Goal: Communication & Community: Answer question/provide support

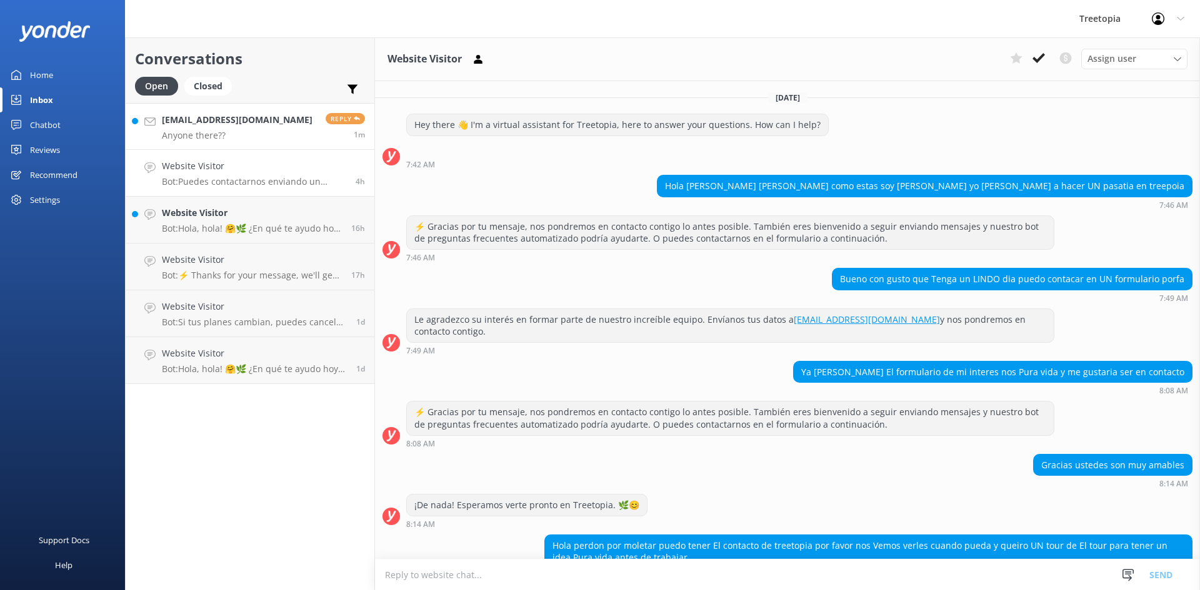
scroll to position [81, 0]
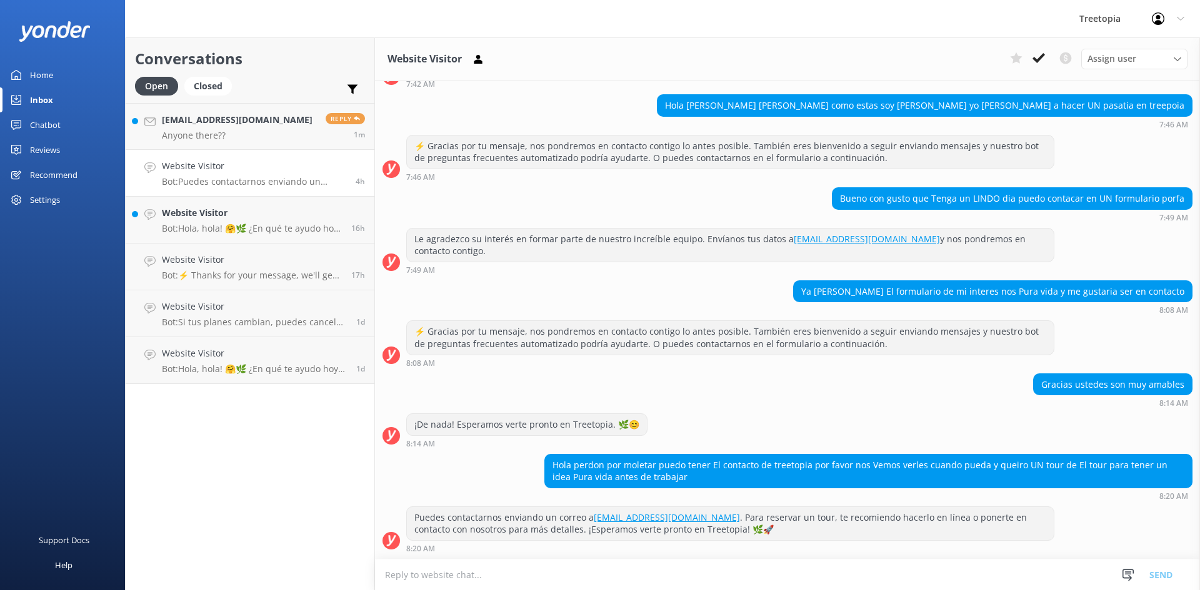
drag, startPoint x: 255, startPoint y: 174, endPoint x: 259, endPoint y: 156, distance: 18.6
click at [255, 172] on div "Website Visitor Bot: Puedes contactarnos enviando un correo a [EMAIL_ADDRESS][D…" at bounding box center [254, 172] width 184 height 27
click at [264, 136] on link "[EMAIL_ADDRESS][DOMAIN_NAME] Anyone there?? Reply 1m" at bounding box center [250, 126] width 249 height 47
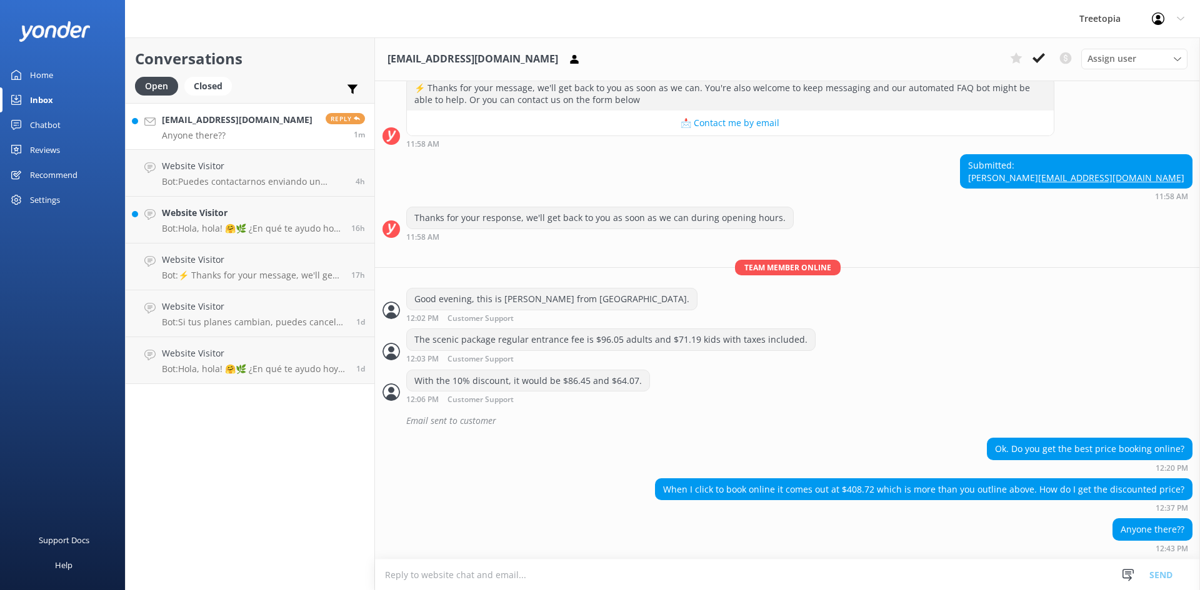
scroll to position [151, 0]
click at [810, 575] on textarea at bounding box center [787, 575] width 825 height 31
type textarea "I"
drag, startPoint x: 540, startPoint y: 568, endPoint x: 813, endPoint y: 413, distance: 314.5
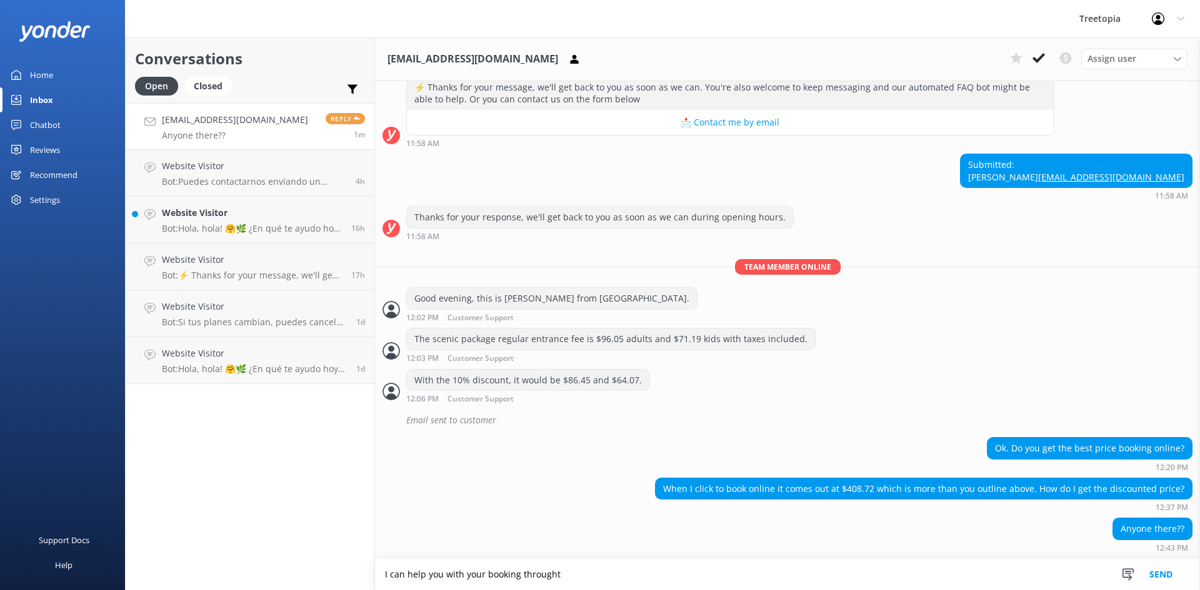
click at [813, 395] on div "With the 10% discount, it would be $86.45 and $64.07. 12:06 PM Customer Support…" at bounding box center [787, 386] width 825 height 34
click at [576, 575] on textarea "I can help you with your booking throught" at bounding box center [787, 574] width 825 height 31
click at [557, 579] on textarea "I can help you with your booking throught Whatsapp [PHONE_NUMBER]" at bounding box center [787, 574] width 825 height 31
type textarea "I can help you with your booking via Whatsapp [PHONE_NUMBER]"
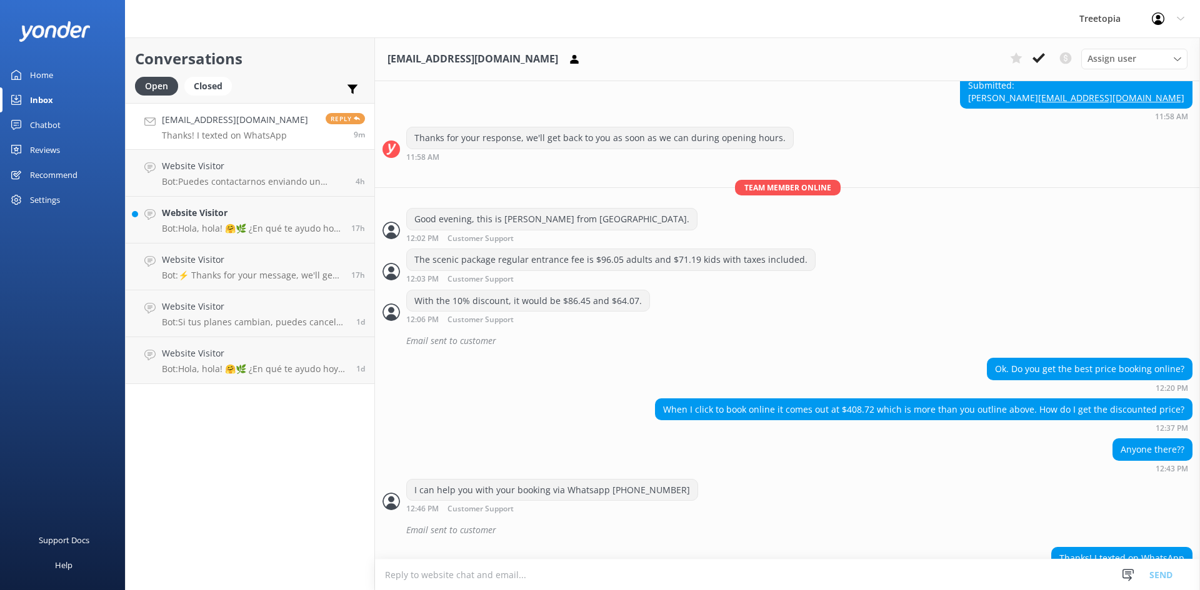
scroll to position [259, 0]
